Goal: Find contact information: Find contact information

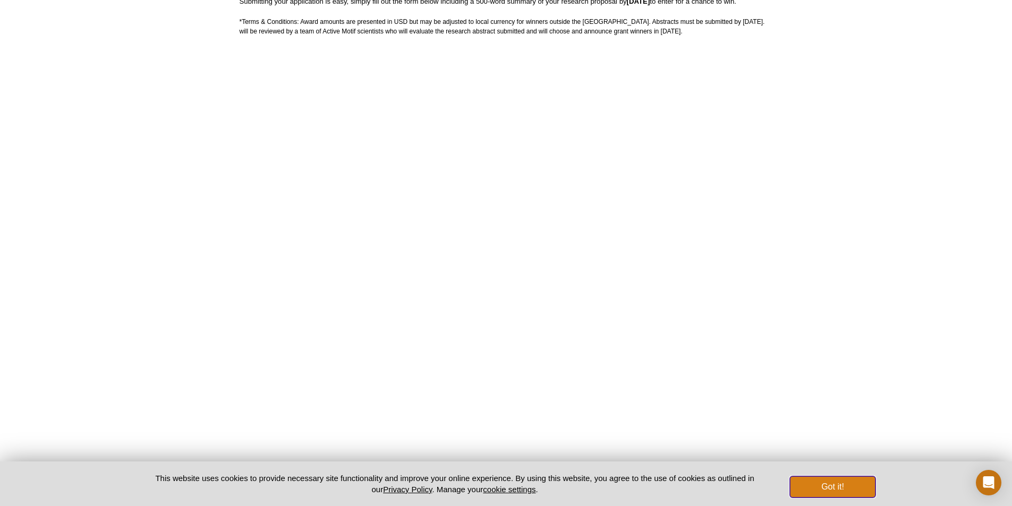
click at [844, 492] on button "Got it!" at bounding box center [832, 487] width 85 height 21
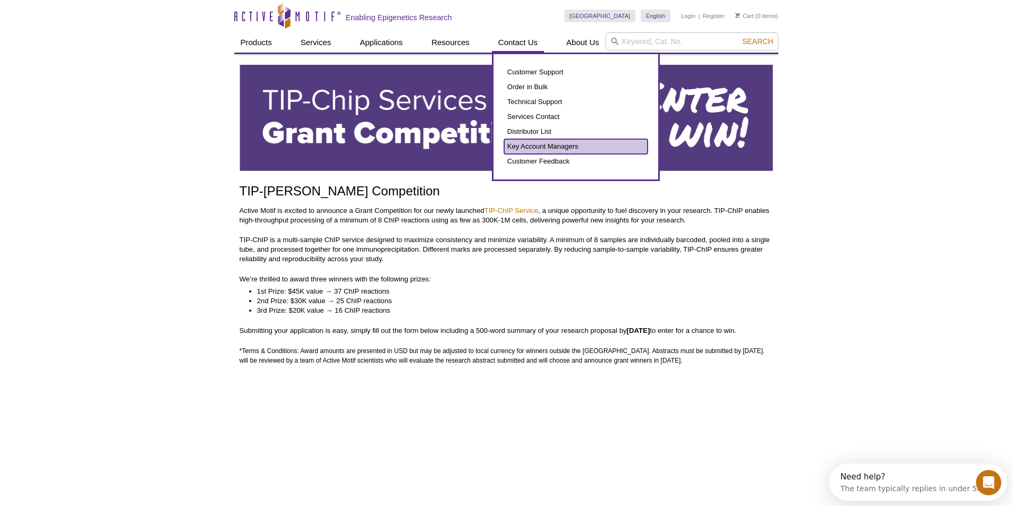
click at [553, 147] on link "Key Account Managers" at bounding box center [575, 146] width 143 height 15
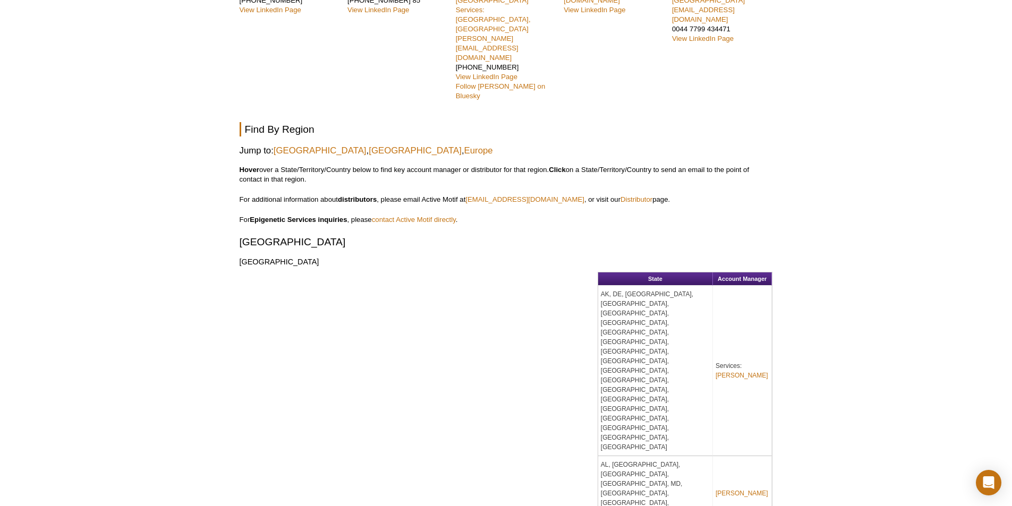
scroll to position [438, 0]
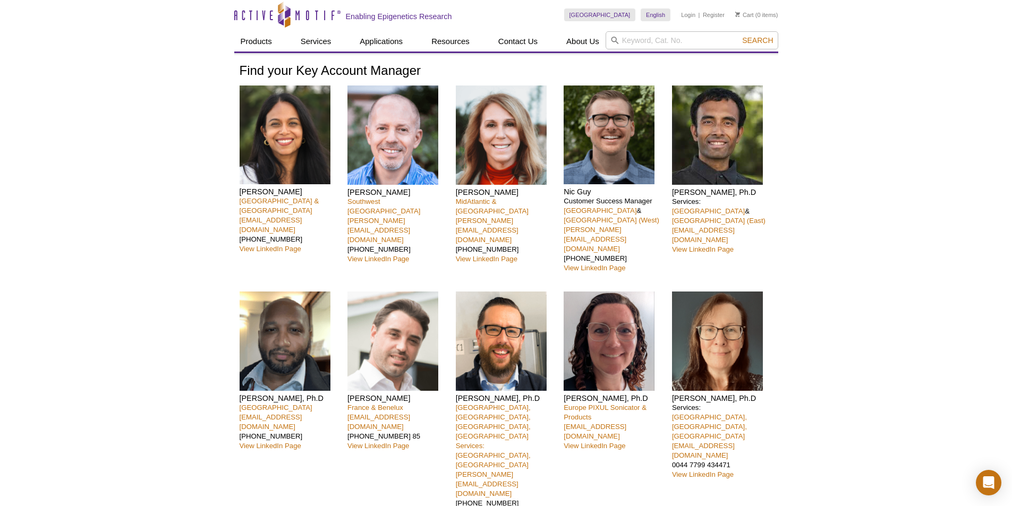
scroll to position [0, 0]
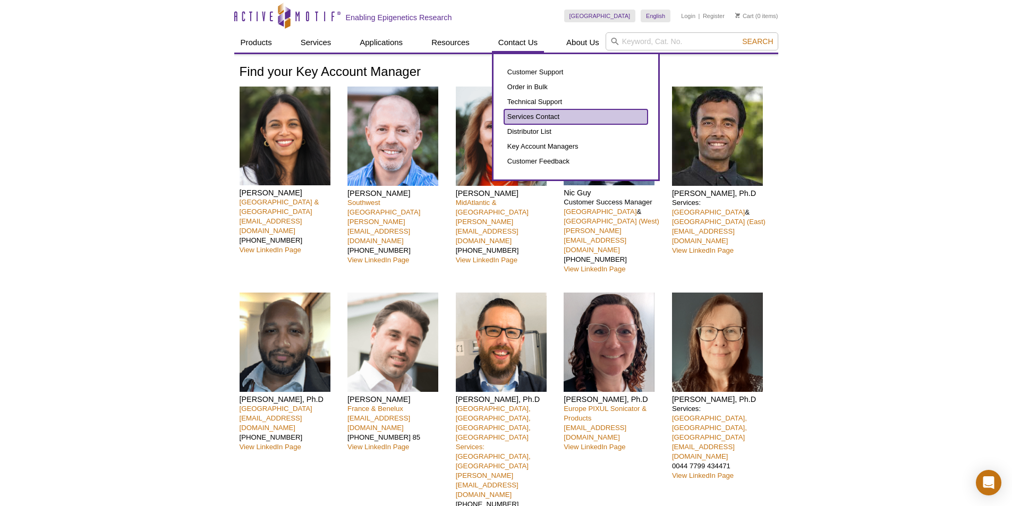
click at [532, 115] on link "Services Contact" at bounding box center [575, 116] width 143 height 15
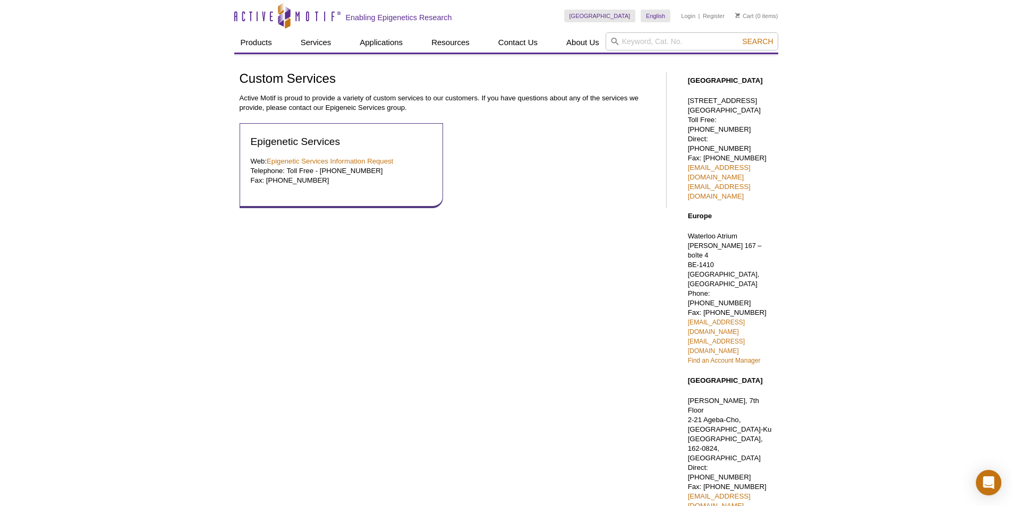
drag, startPoint x: 336, startPoint y: 18, endPoint x: 772, endPoint y: 154, distance: 456.6
click at [772, 154] on p "1914 Palomar Oaks Way, Suite 150 Carlsbad, CA 92008 Toll Free: 877 222 9543 Dir…" at bounding box center [730, 148] width 85 height 105
